Goal: Task Accomplishment & Management: Complete application form

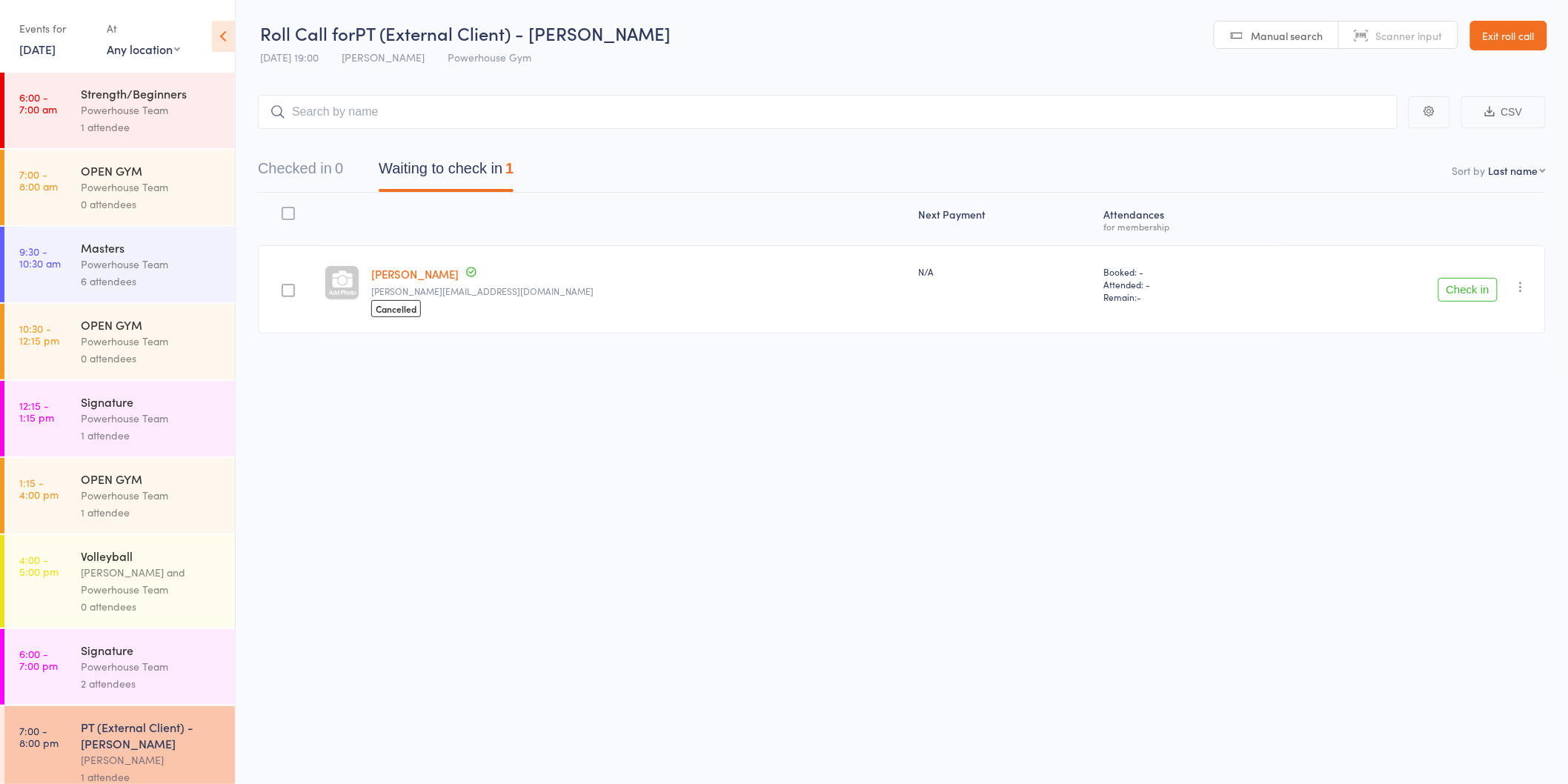
click at [160, 686] on div "2 attendees" at bounding box center [152, 683] width 142 height 17
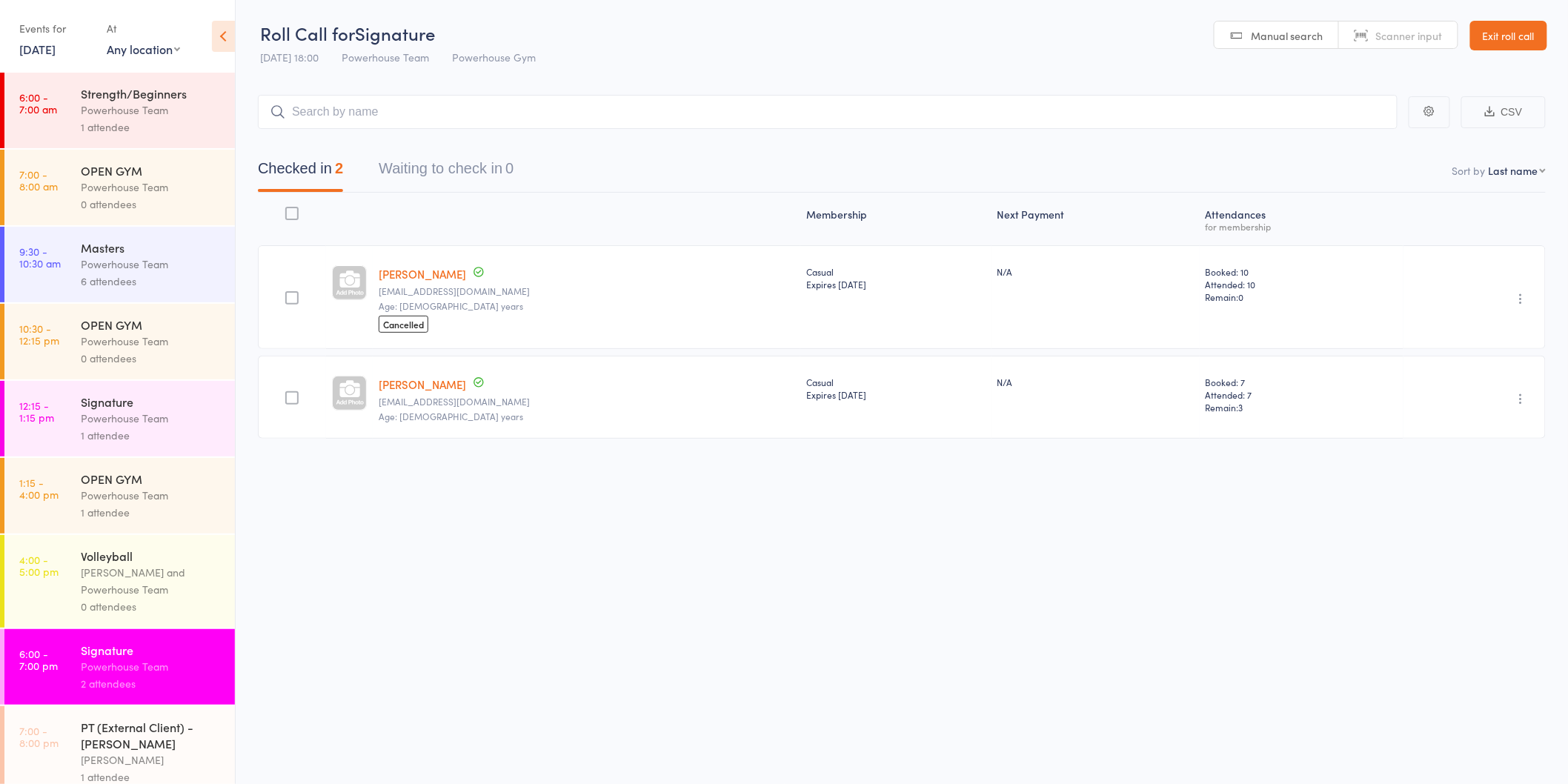
click at [142, 732] on div "PT (External Client) - Danielle Chesher" at bounding box center [152, 735] width 142 height 33
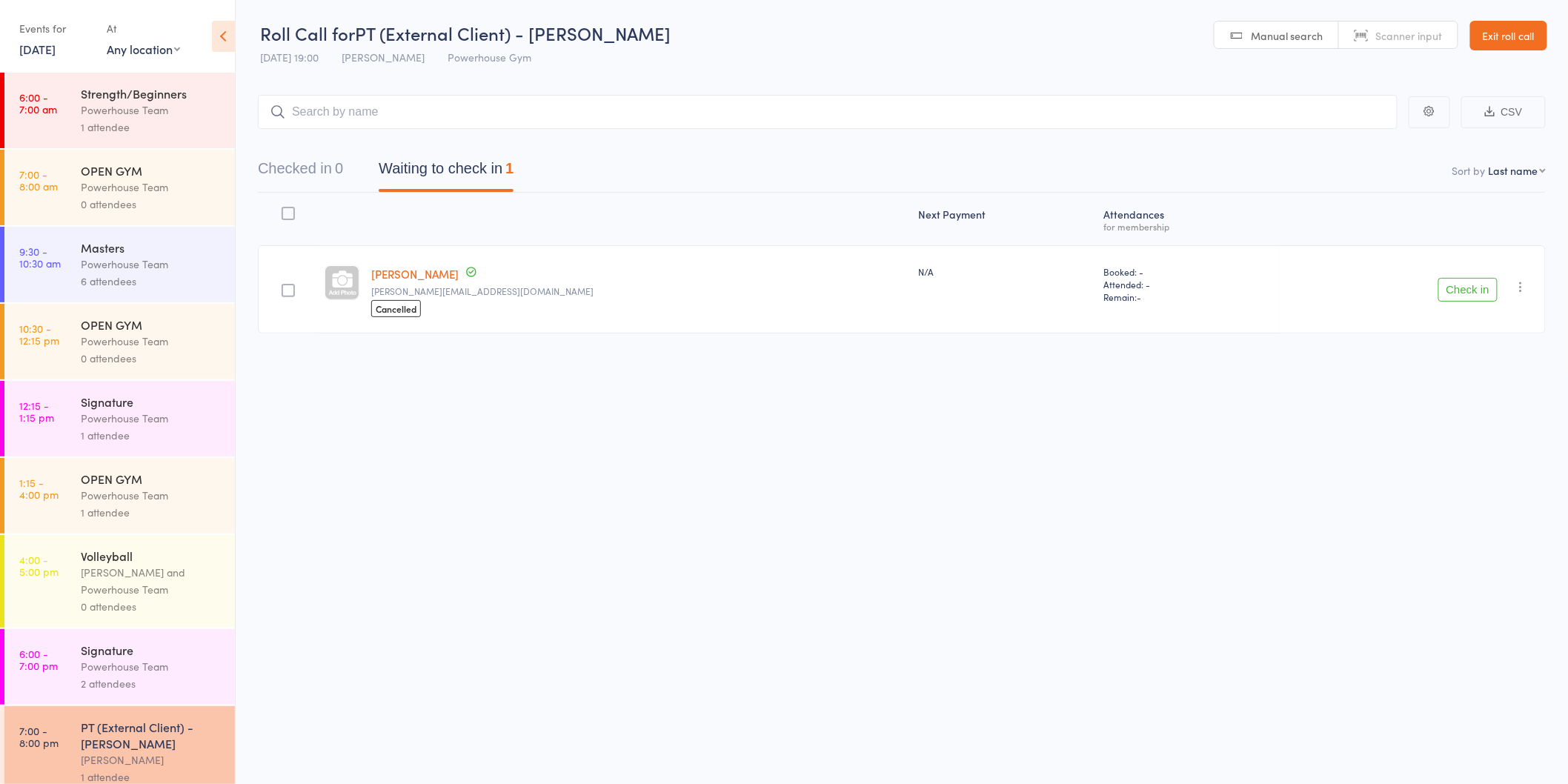
click at [1462, 286] on button "Check in" at bounding box center [1468, 289] width 59 height 24
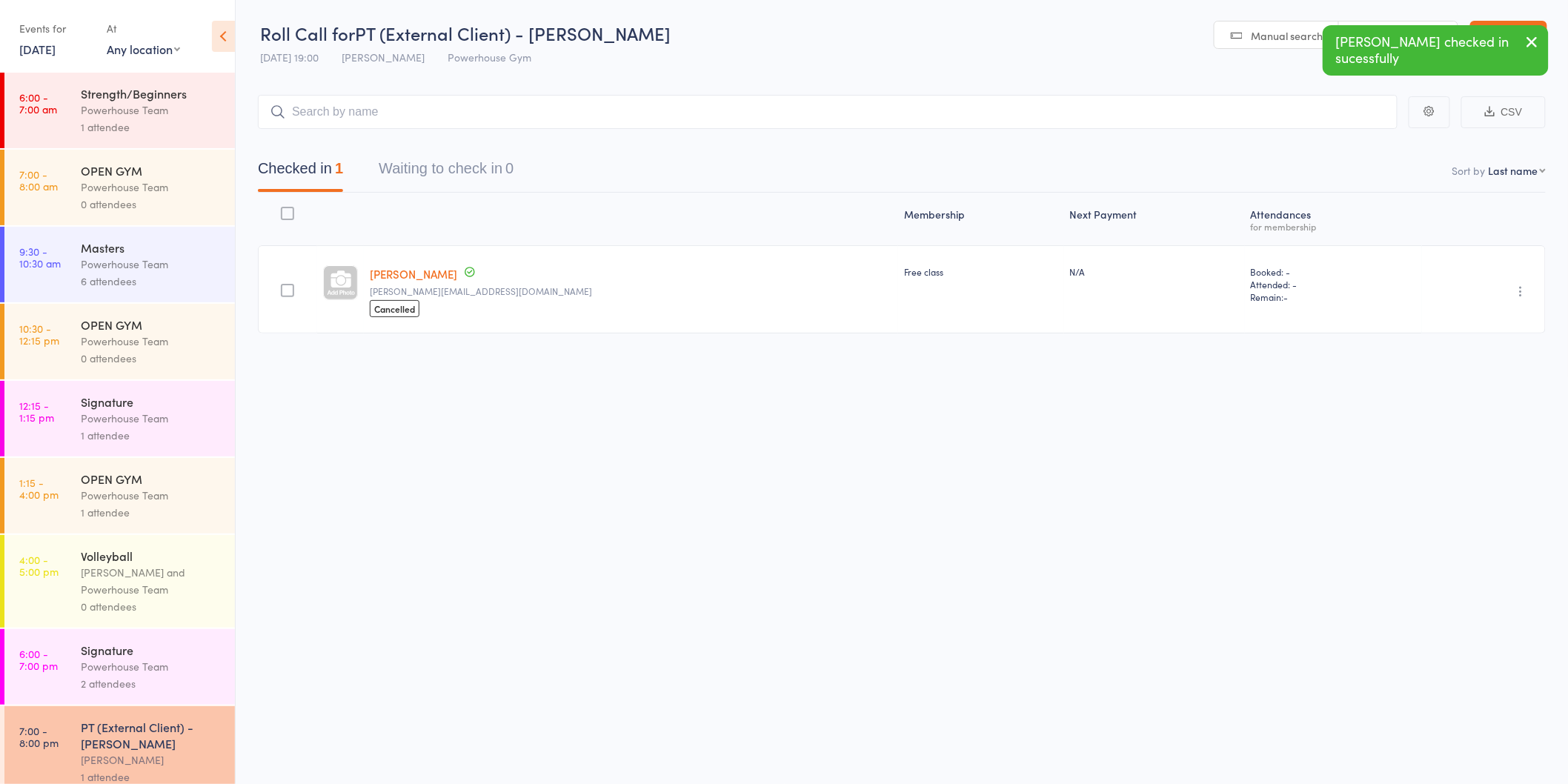
click at [194, 667] on div "Powerhouse Team" at bounding box center [152, 667] width 142 height 17
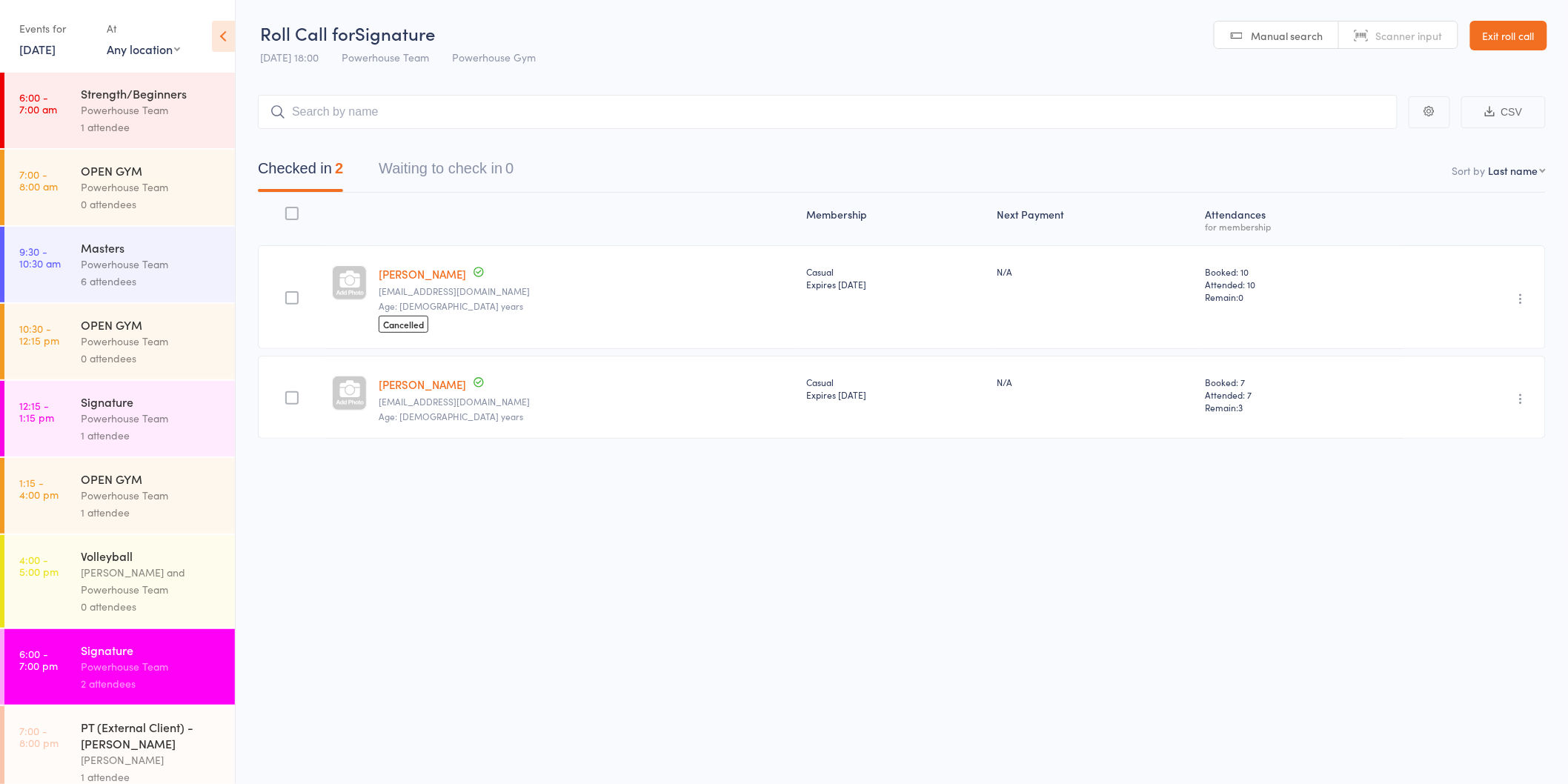
click at [425, 270] on link "[PERSON_NAME]" at bounding box center [422, 273] width 87 height 15
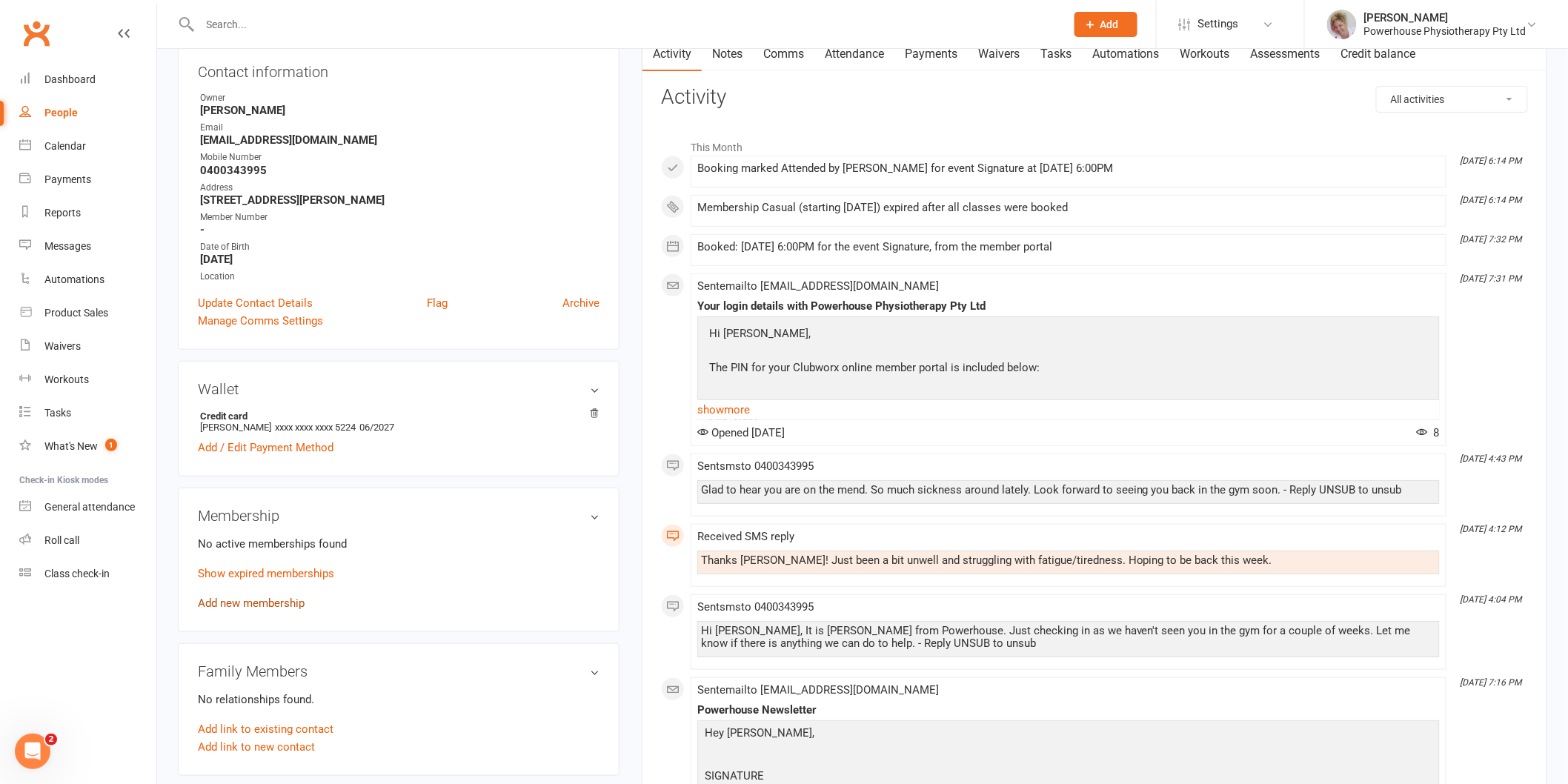
click at [269, 603] on link "Add new membership" at bounding box center [251, 603] width 107 height 13
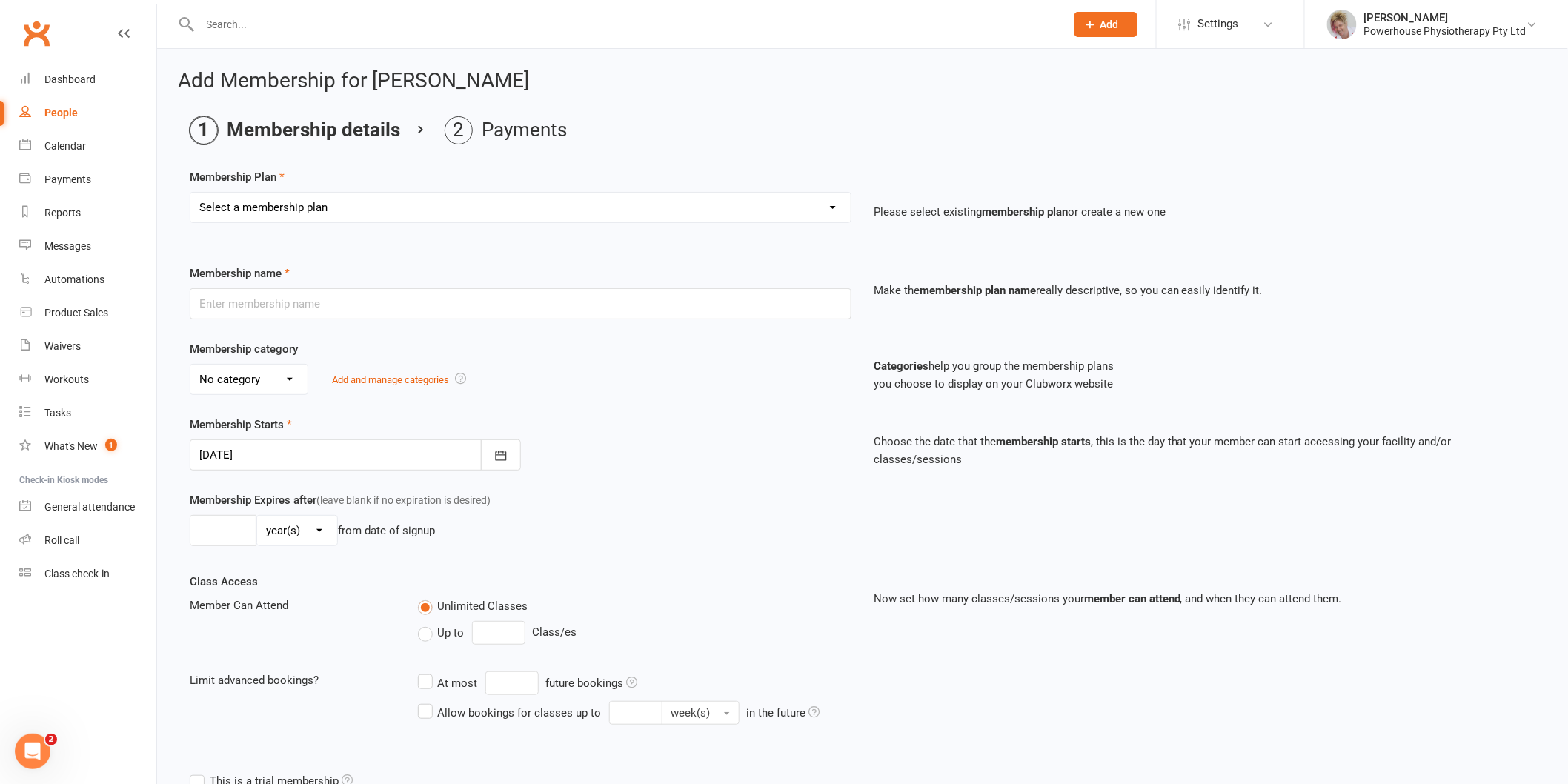
click at [476, 209] on select "Select a membership plan Create new Membership Plan Weekly Trio Weekly Double C…" at bounding box center [521, 207] width 660 height 29
select select "3"
click at [191, 192] on select "Select a membership plan Create new Membership Plan Weekly Trio Weekly Double C…" at bounding box center [521, 207] width 660 height 29
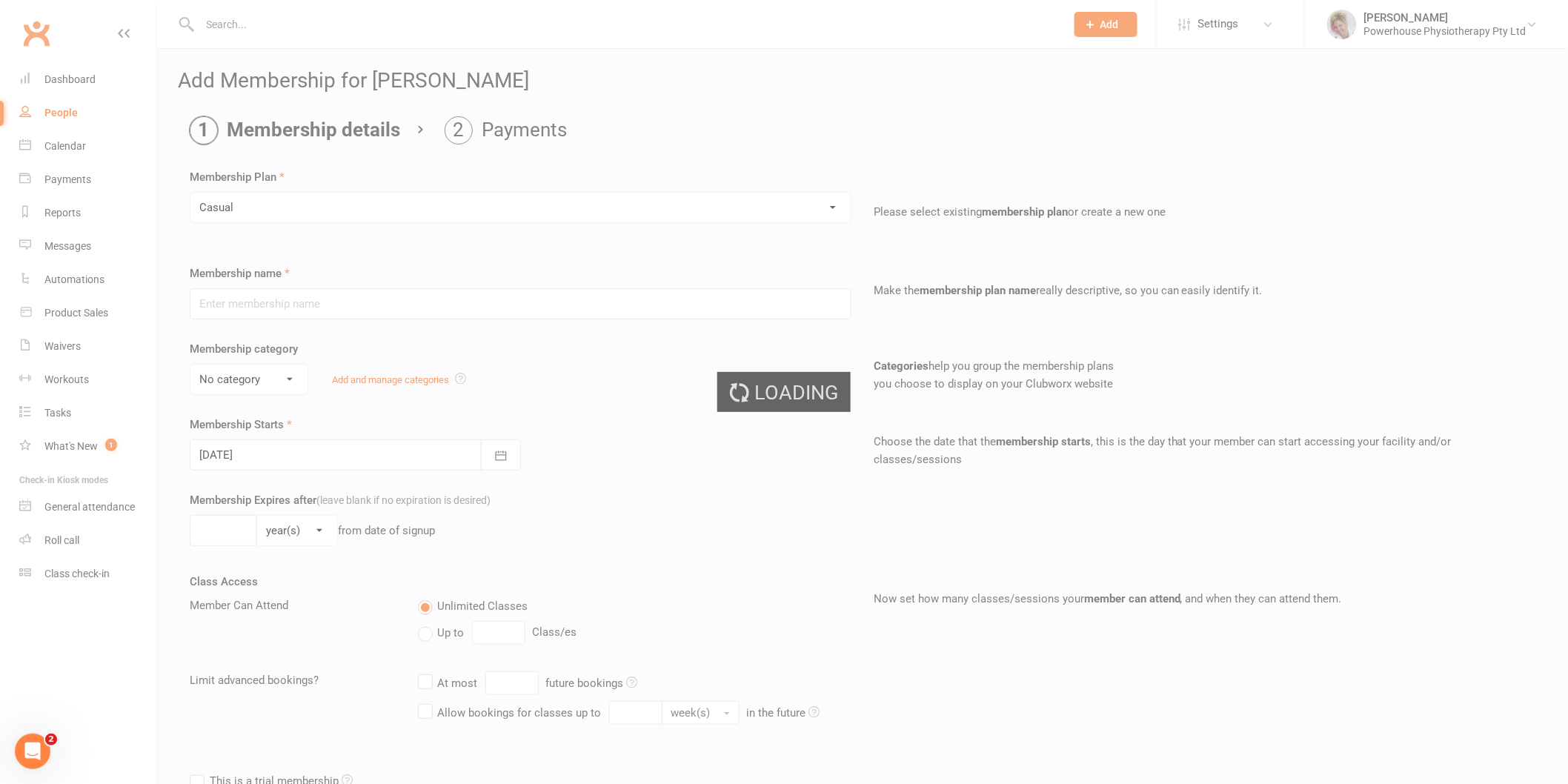
type input "Casual"
select select "0"
type input "20"
select select "1"
type input "10"
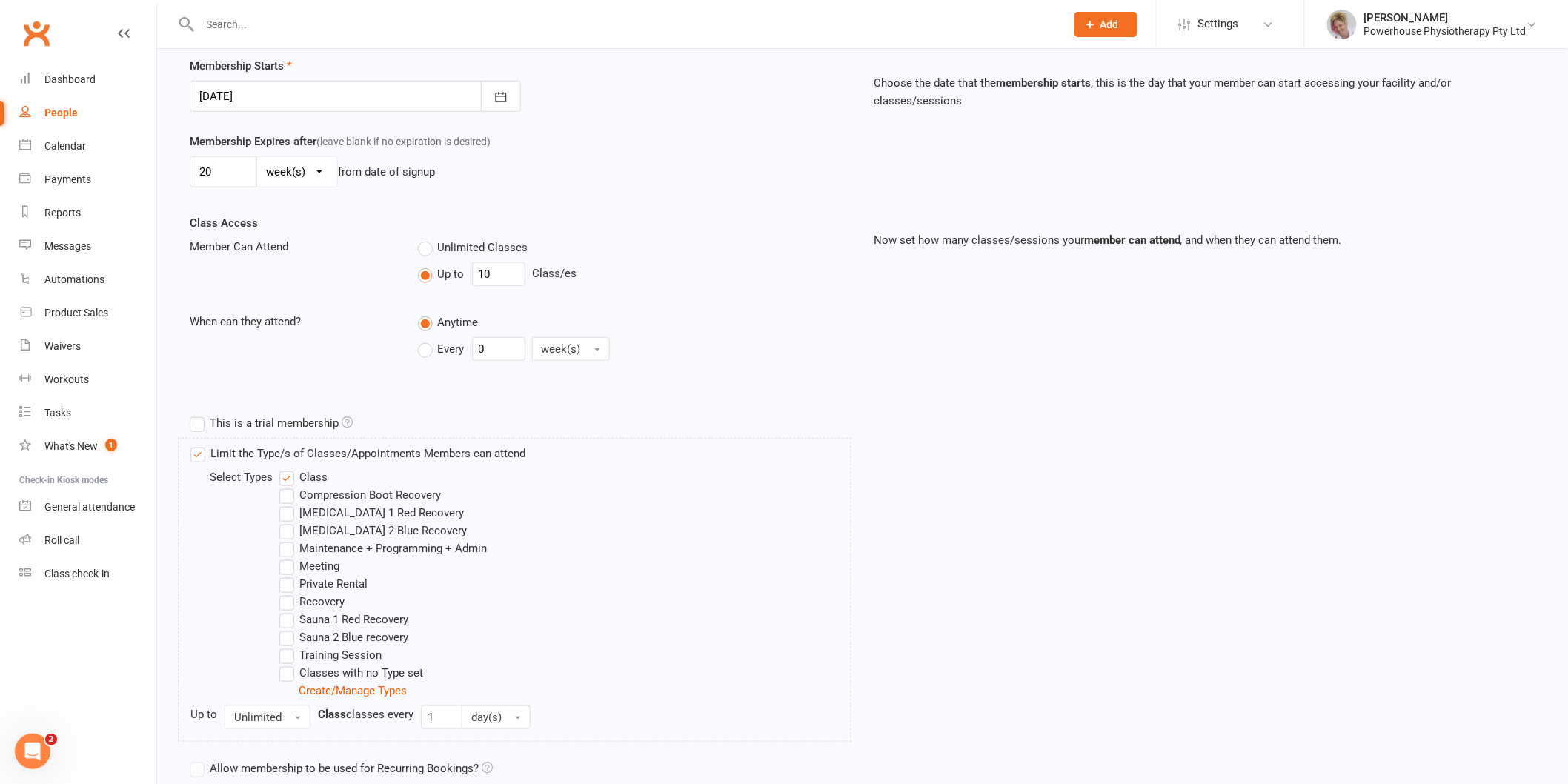
scroll to position [483, 0]
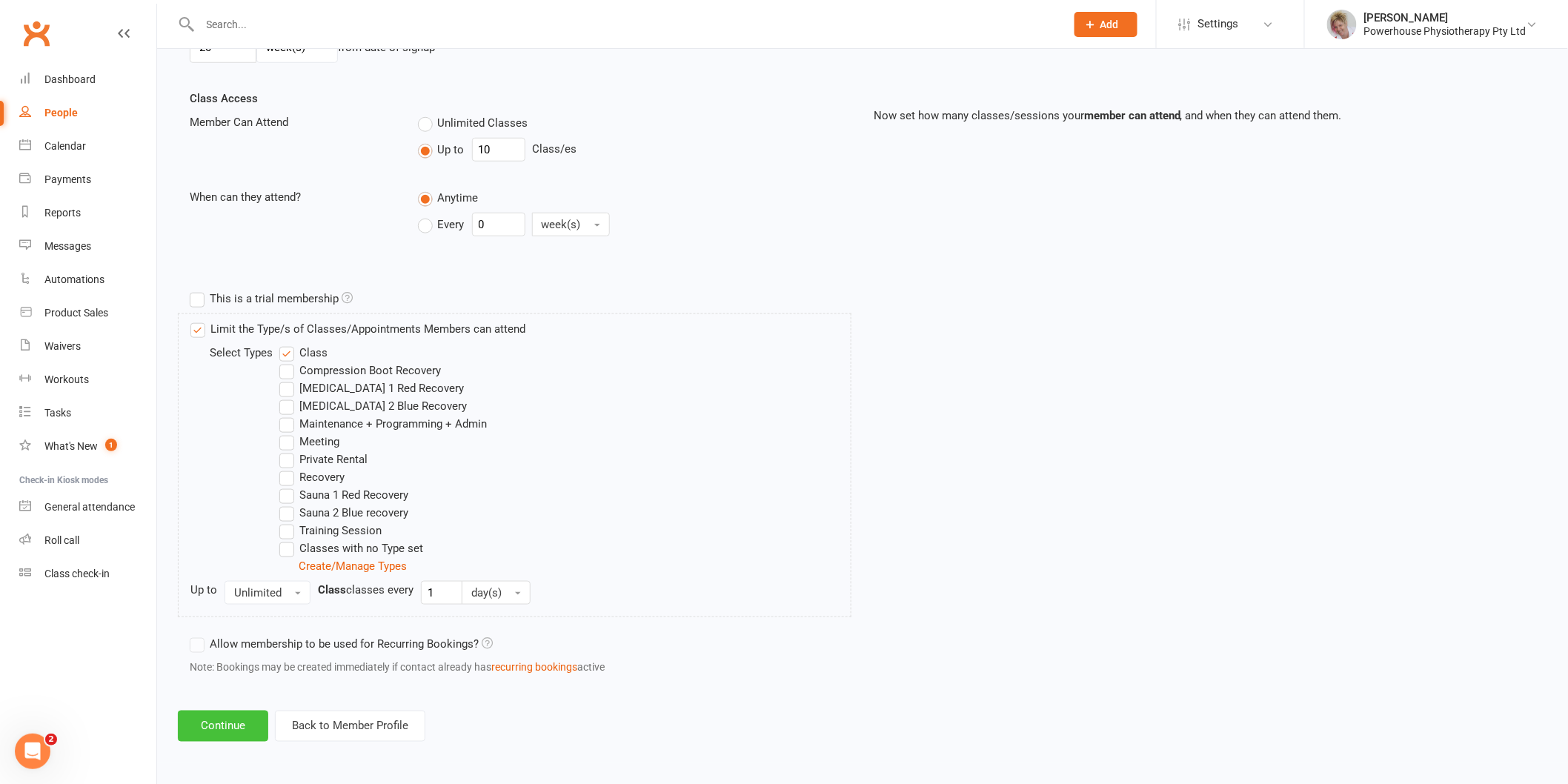
click at [191, 723] on button "Continue" at bounding box center [222, 726] width 90 height 31
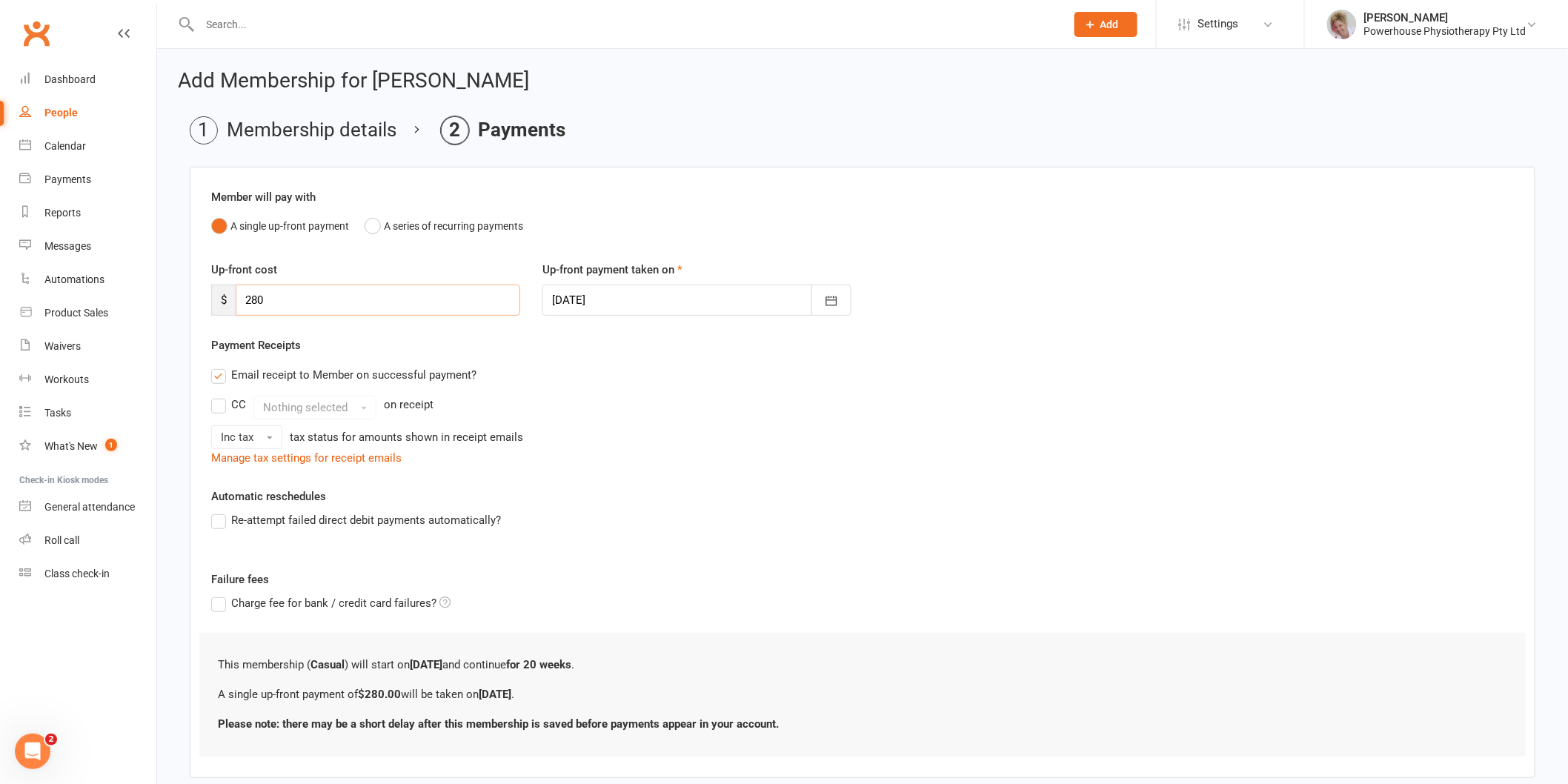
click at [273, 306] on input "280" at bounding box center [377, 300] width 284 height 31
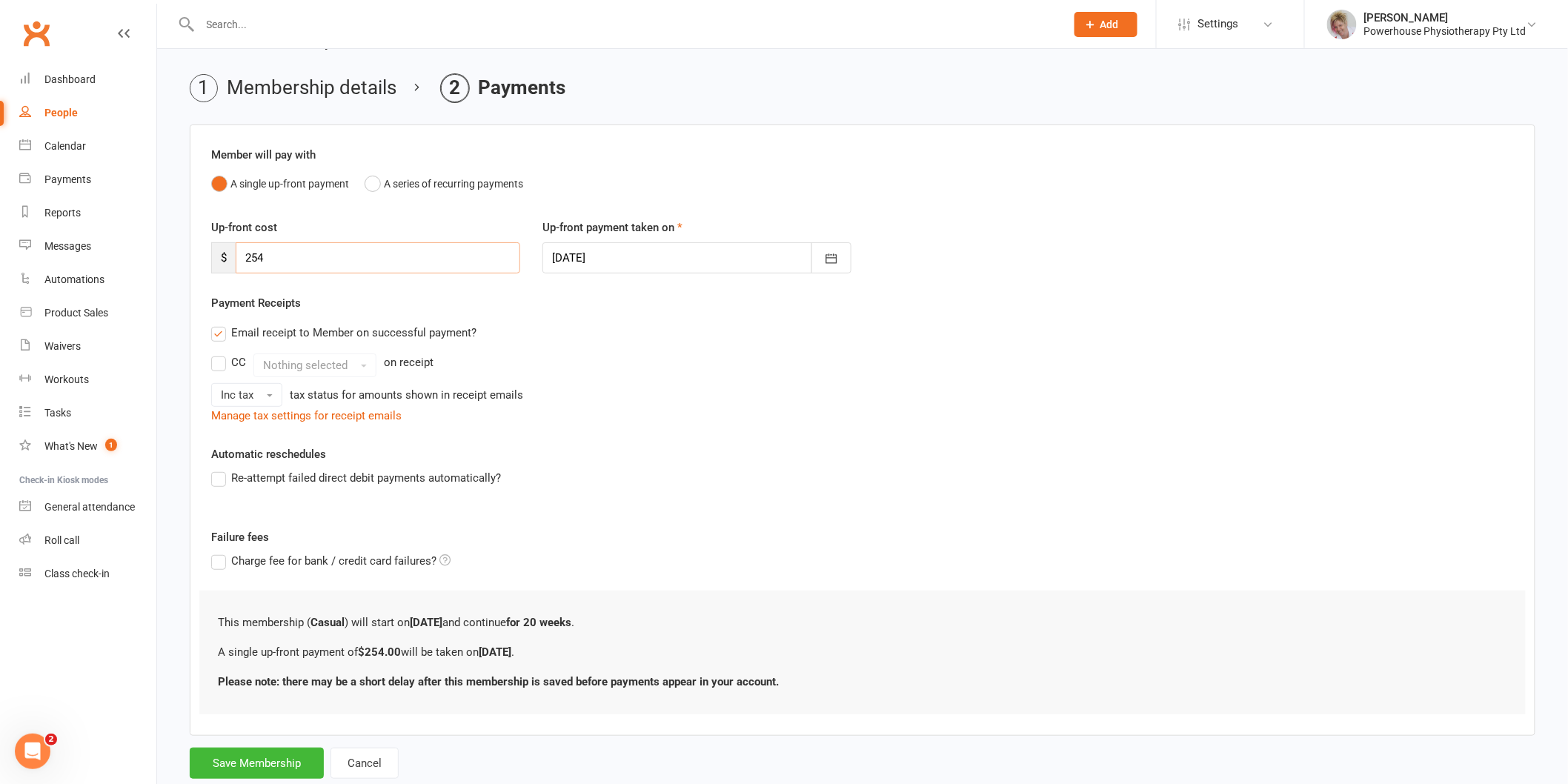
scroll to position [82, 0]
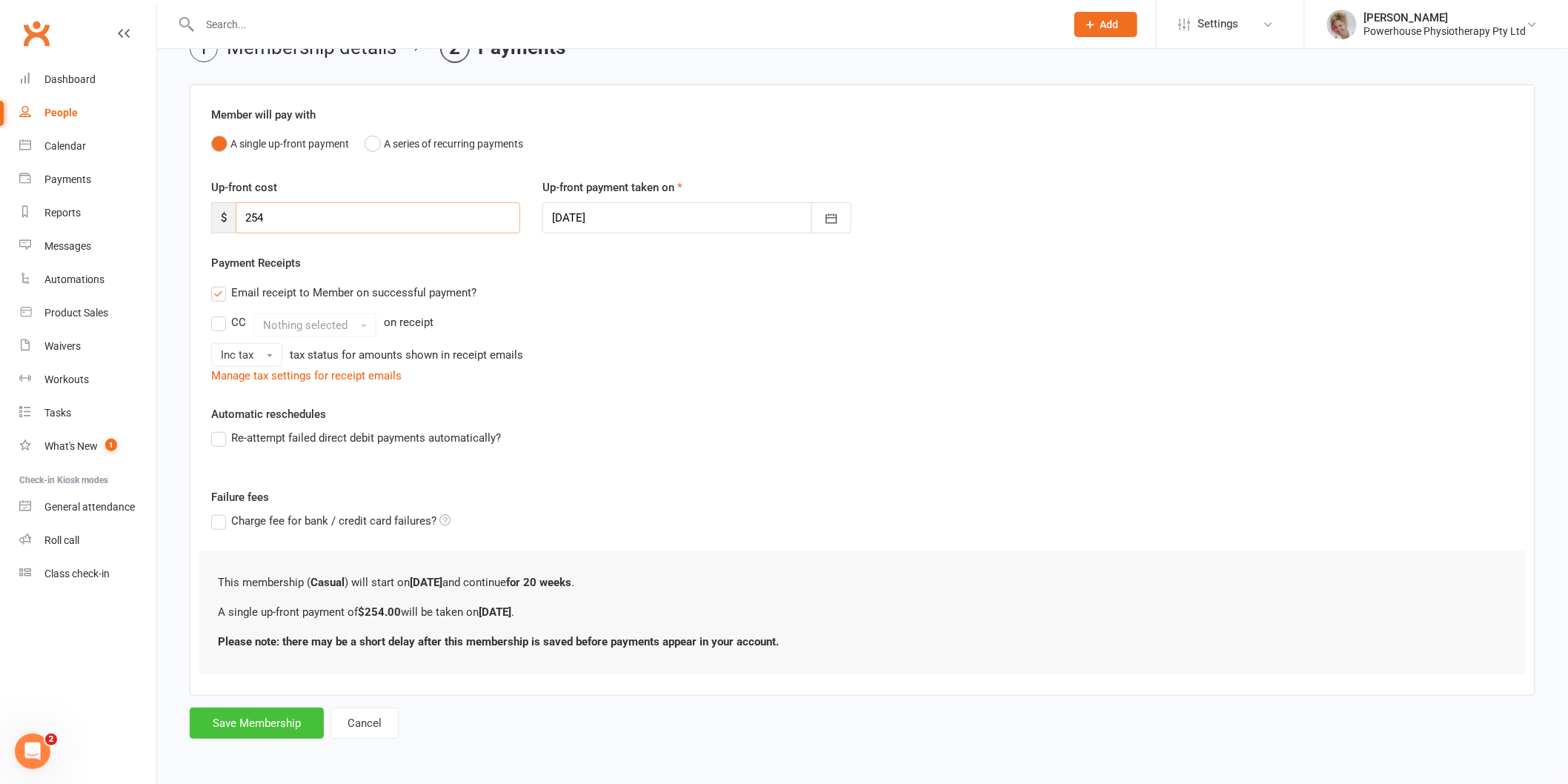
type input "254"
click at [249, 726] on button "Save Membership" at bounding box center [257, 723] width 134 height 31
